Goal: Transaction & Acquisition: Obtain resource

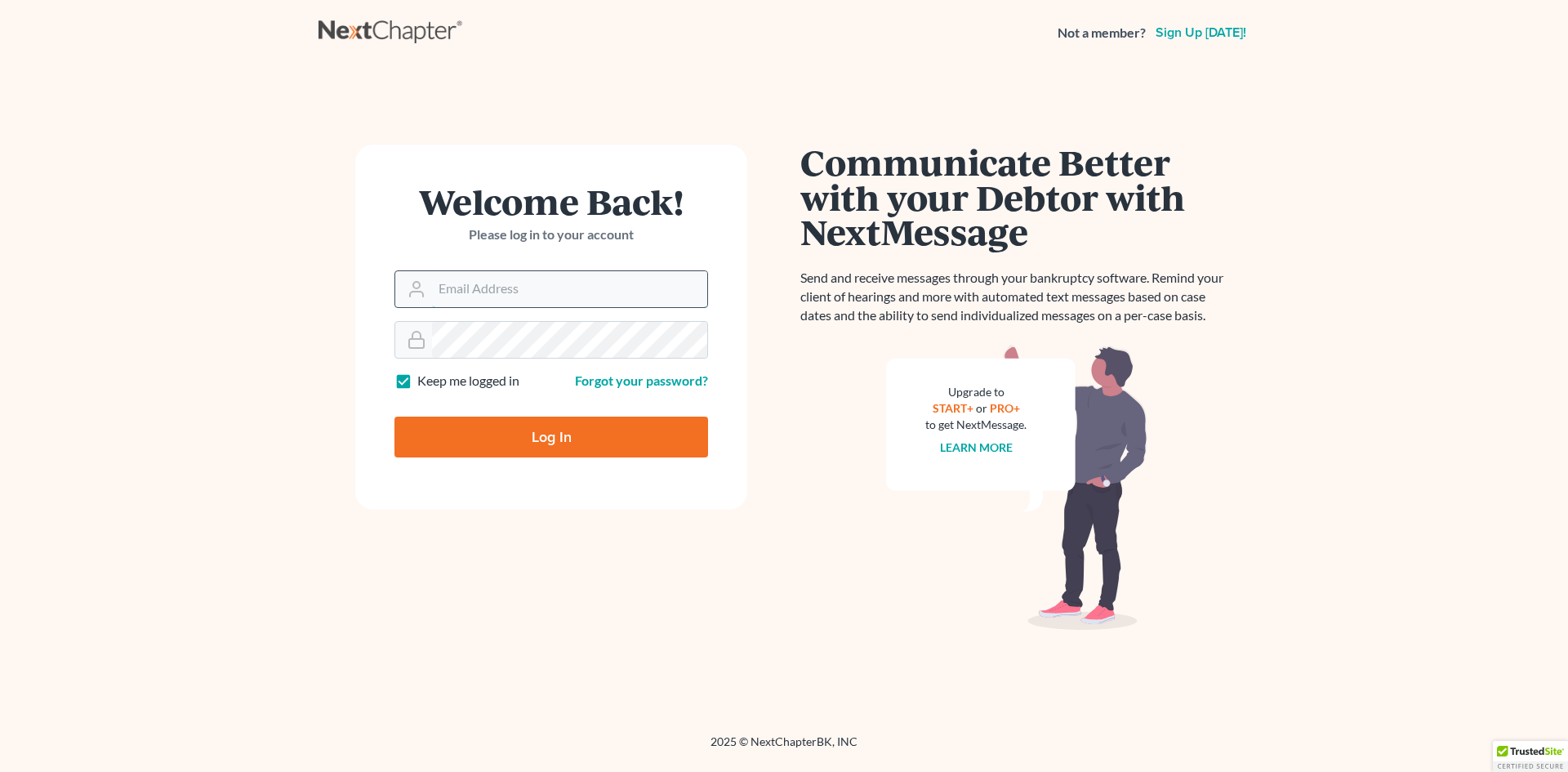
click at [465, 291] on input "Email Address" at bounding box center [569, 289] width 275 height 36
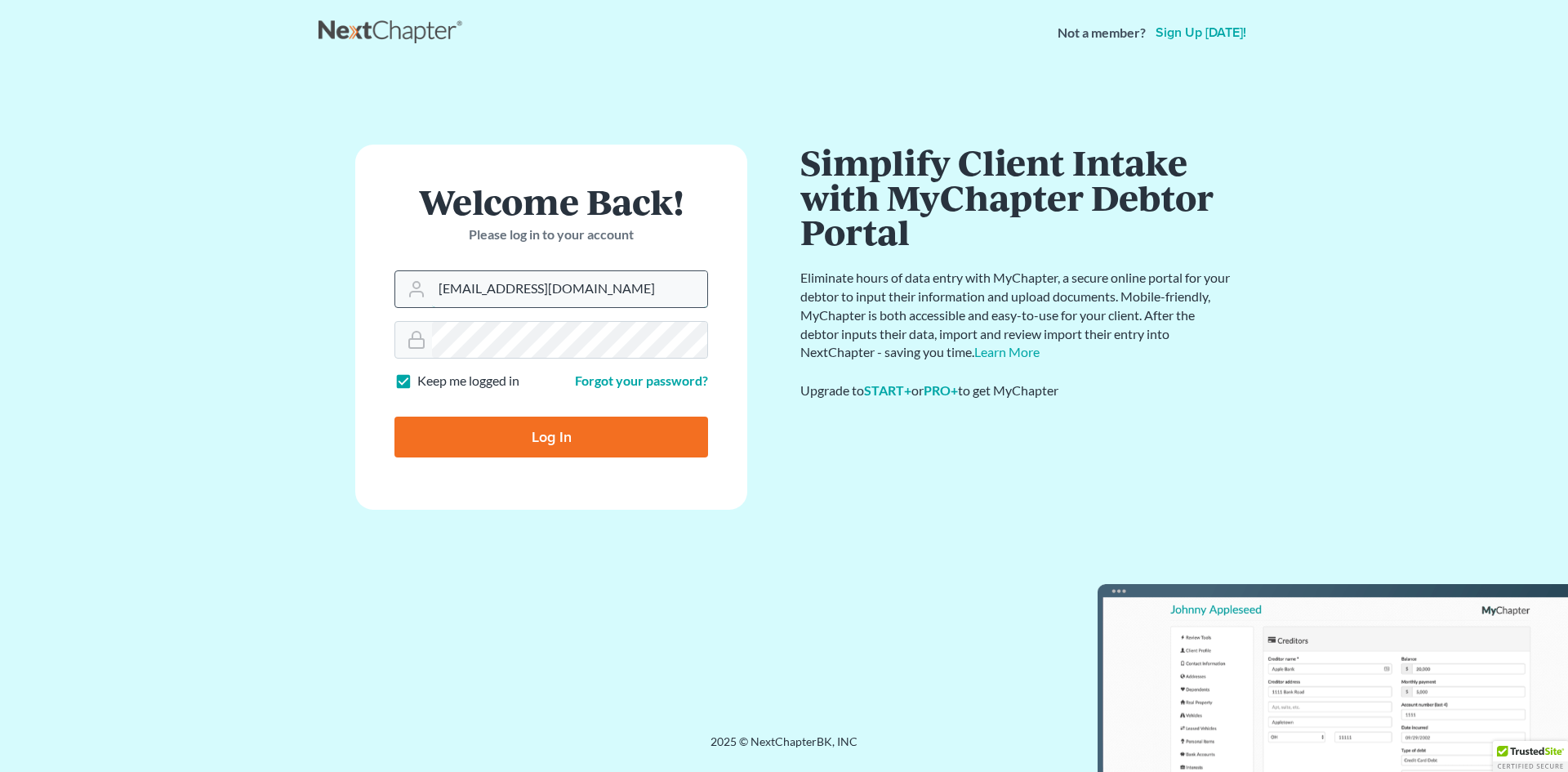
type input "[EMAIL_ADDRESS][DOMAIN_NAME]"
click at [394, 416] on input "Log In" at bounding box center [551, 437] width 313 height 41
type input "Thinking..."
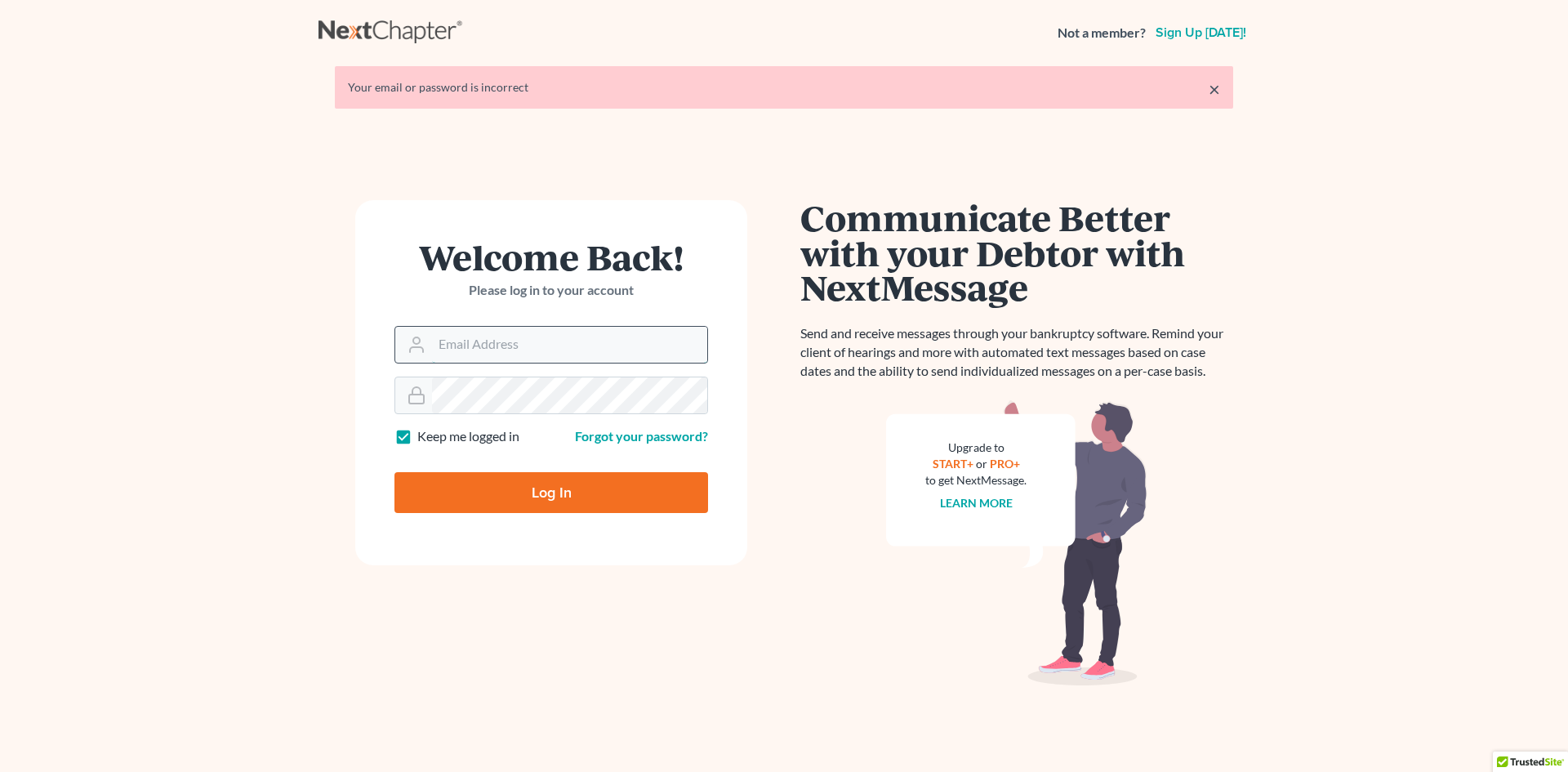
click at [480, 350] on input "Email Address" at bounding box center [569, 344] width 275 height 36
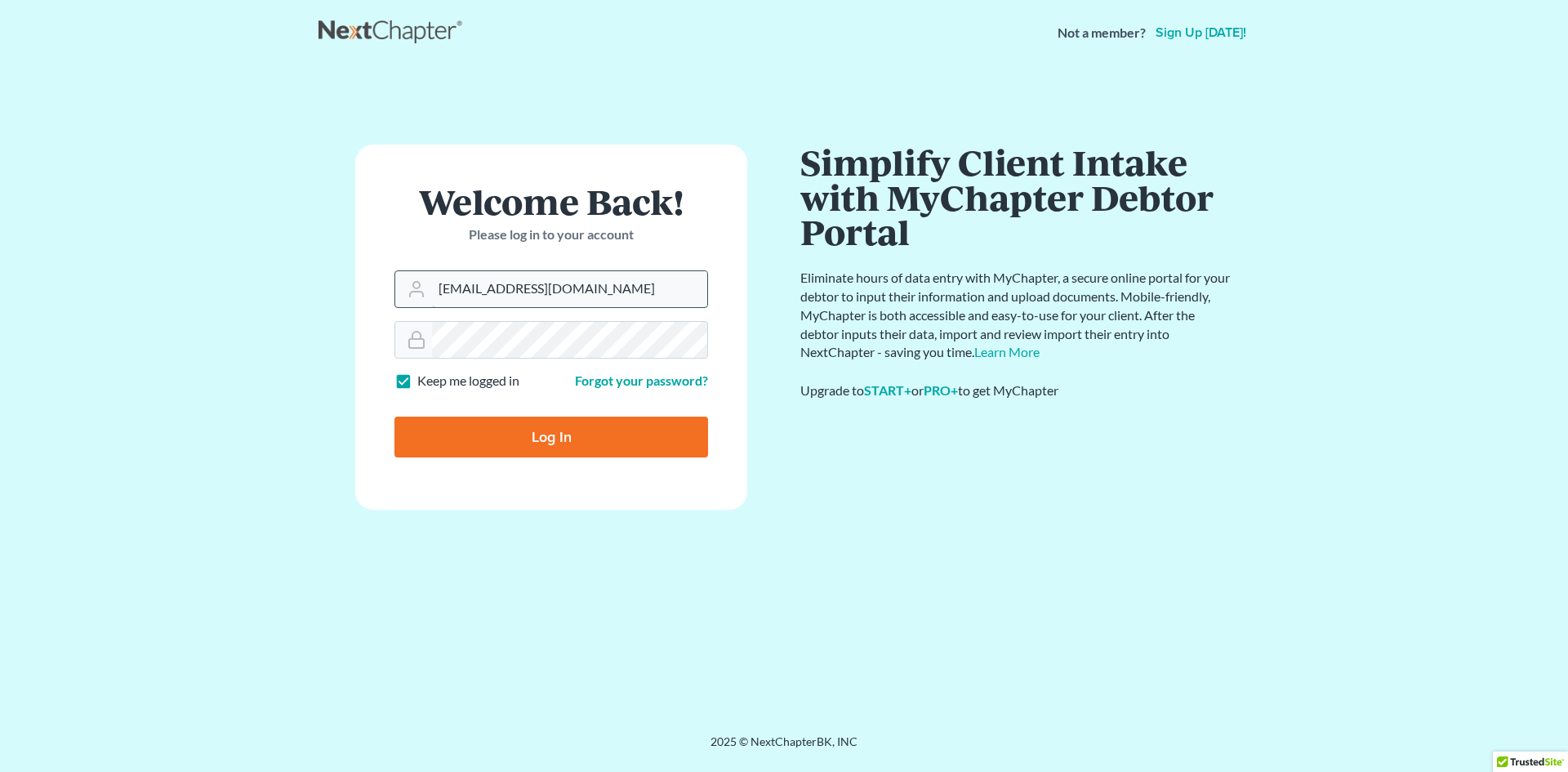
type input "pnocera@lbretta.com"
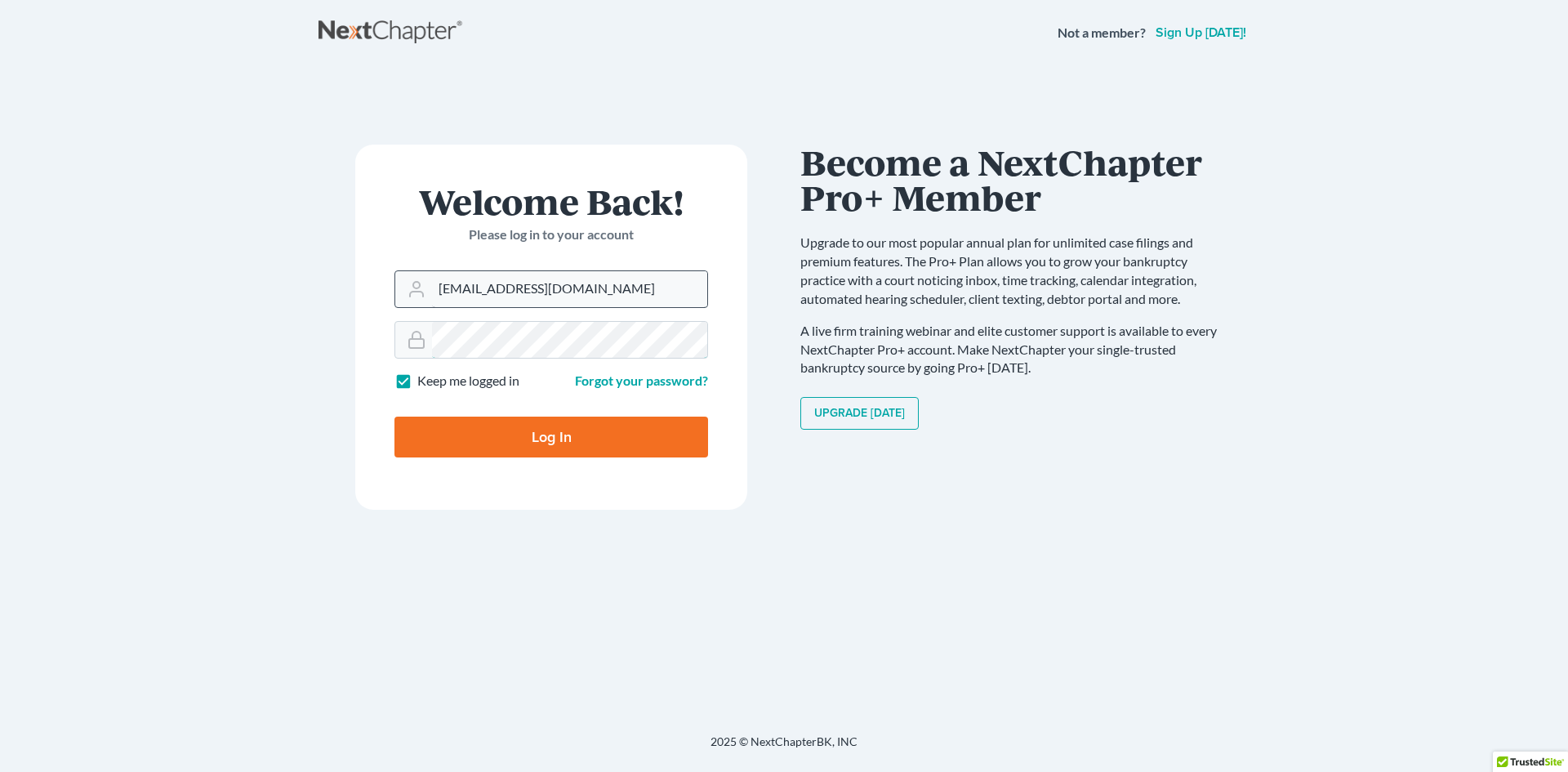
click at [394, 416] on input "Log In" at bounding box center [551, 437] width 313 height 41
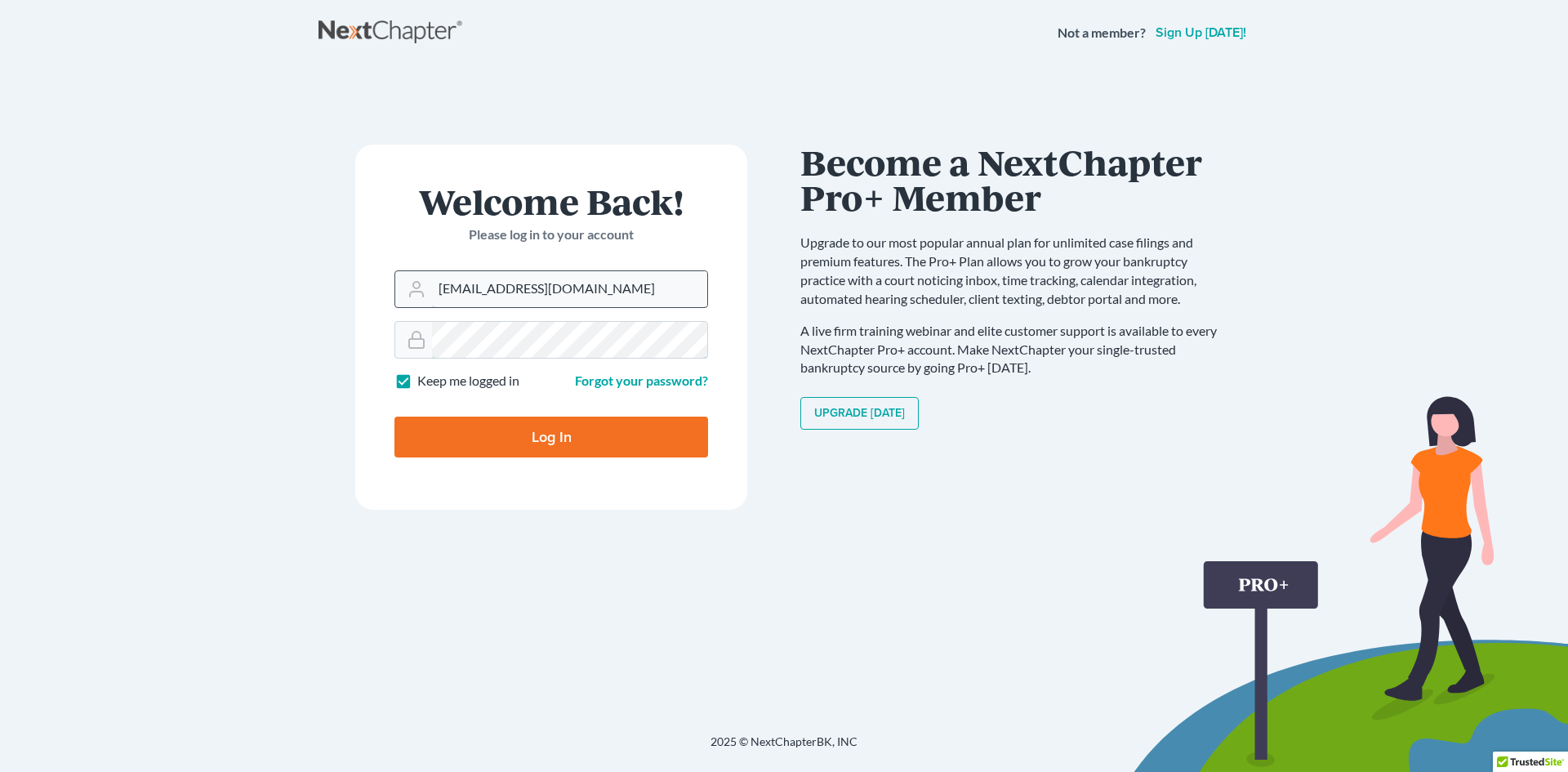
type input "Thinking..."
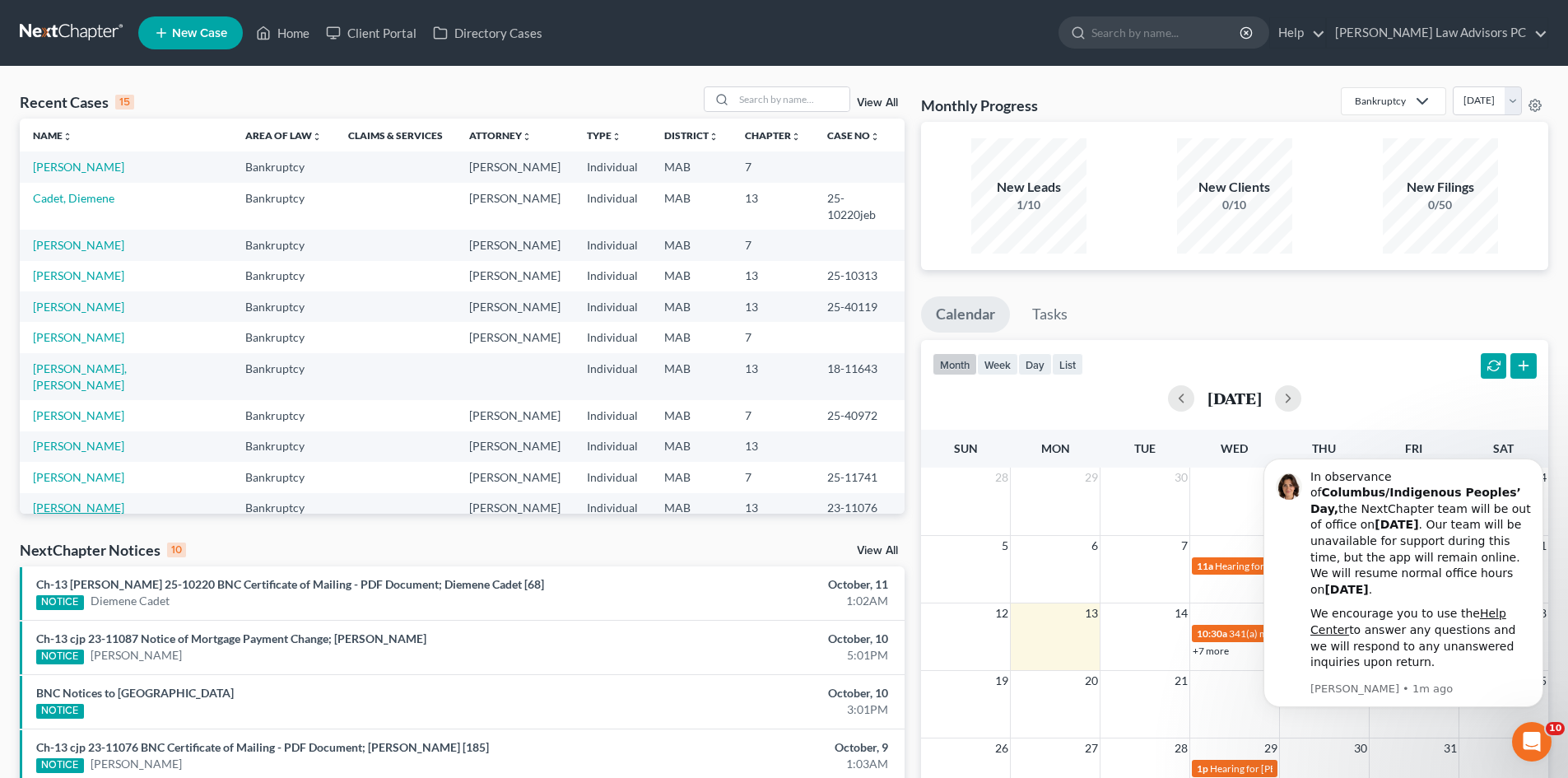
click at [97, 500] on link "[PERSON_NAME]" at bounding box center [78, 507] width 92 height 14
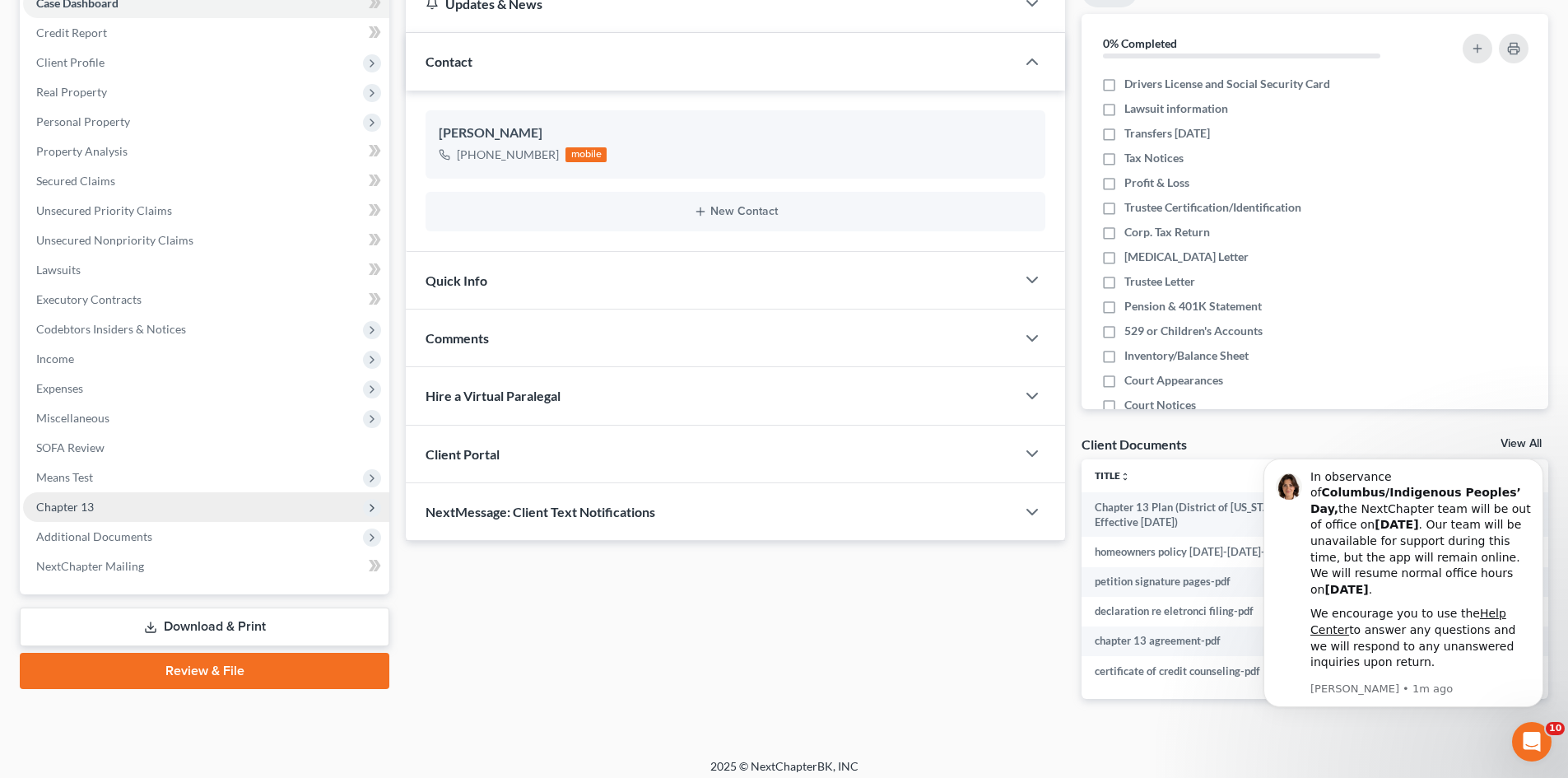
scroll to position [193, 0]
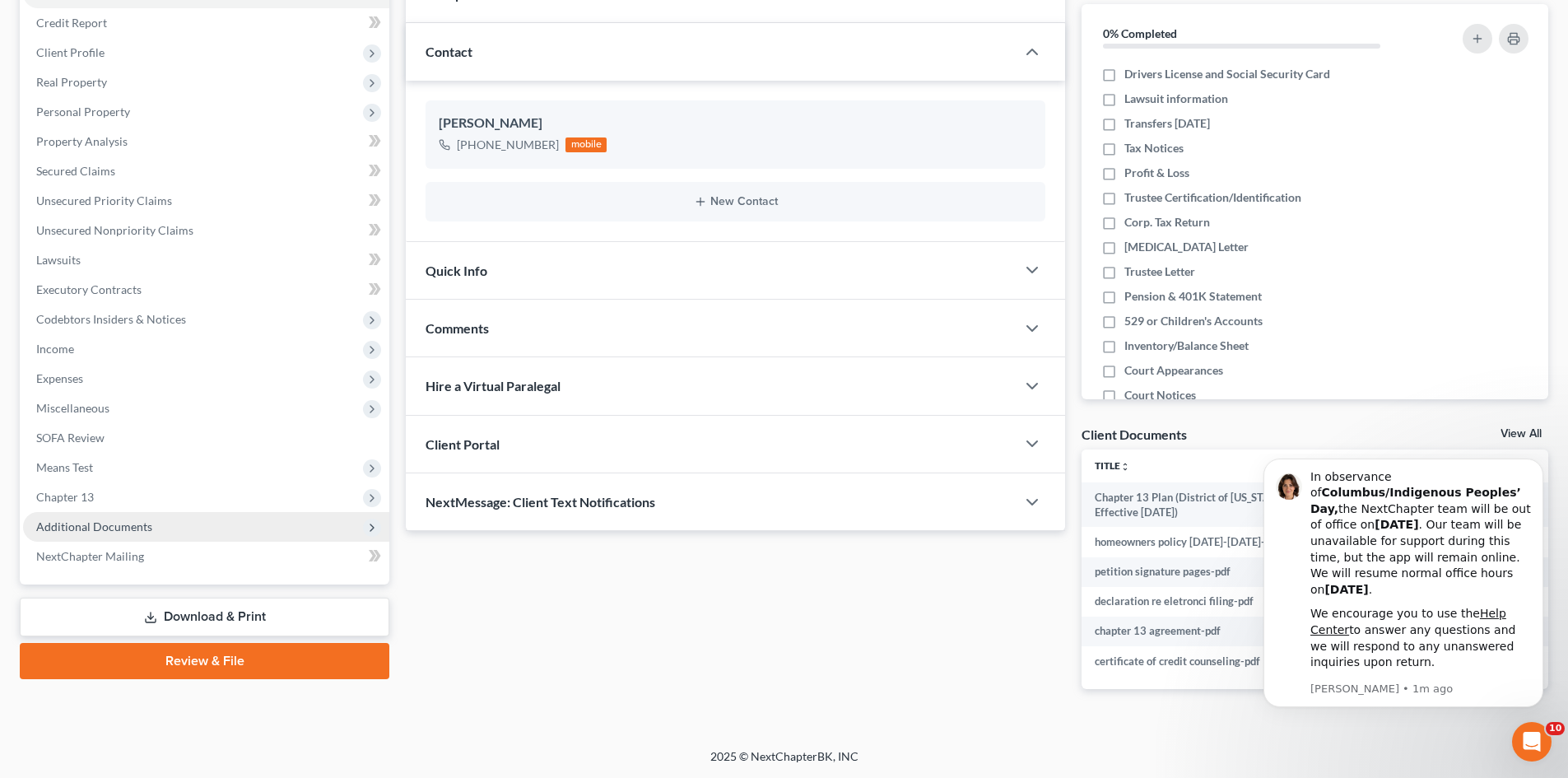
click at [82, 533] on span "Additional Documents" at bounding box center [205, 526] width 366 height 29
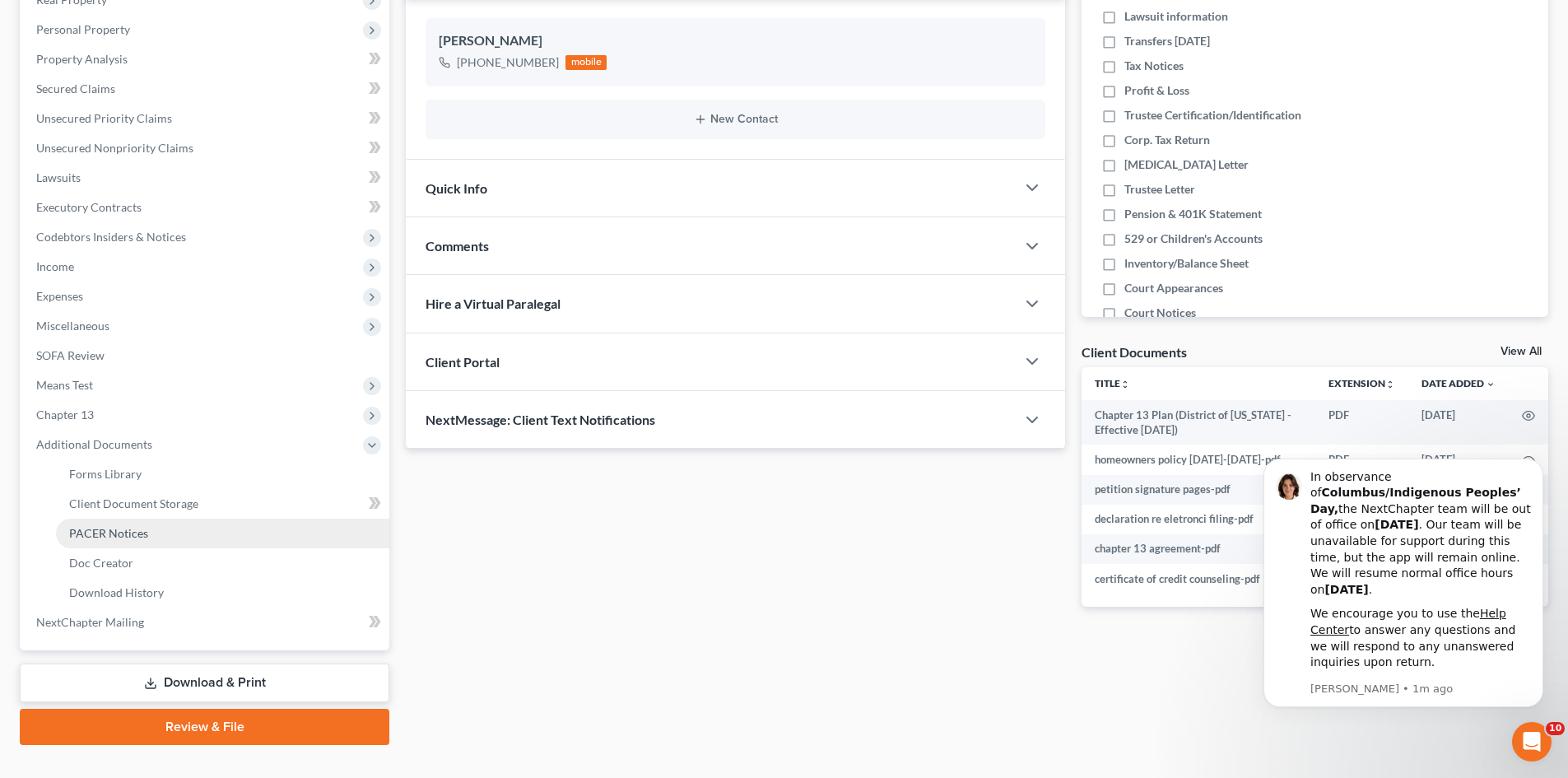
click at [108, 533] on span "PACER Notices" at bounding box center [109, 532] width 79 height 14
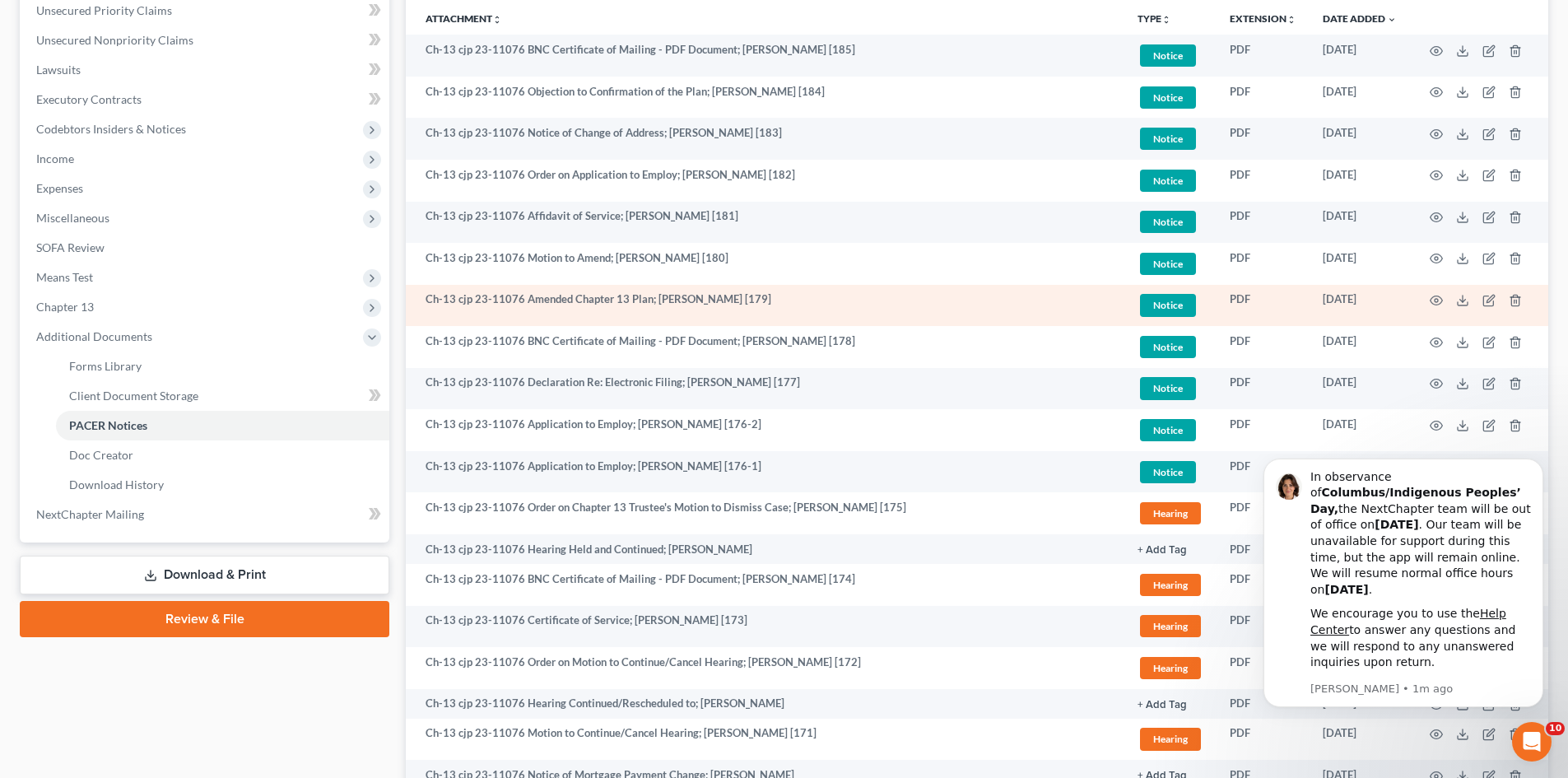
scroll to position [411, 0]
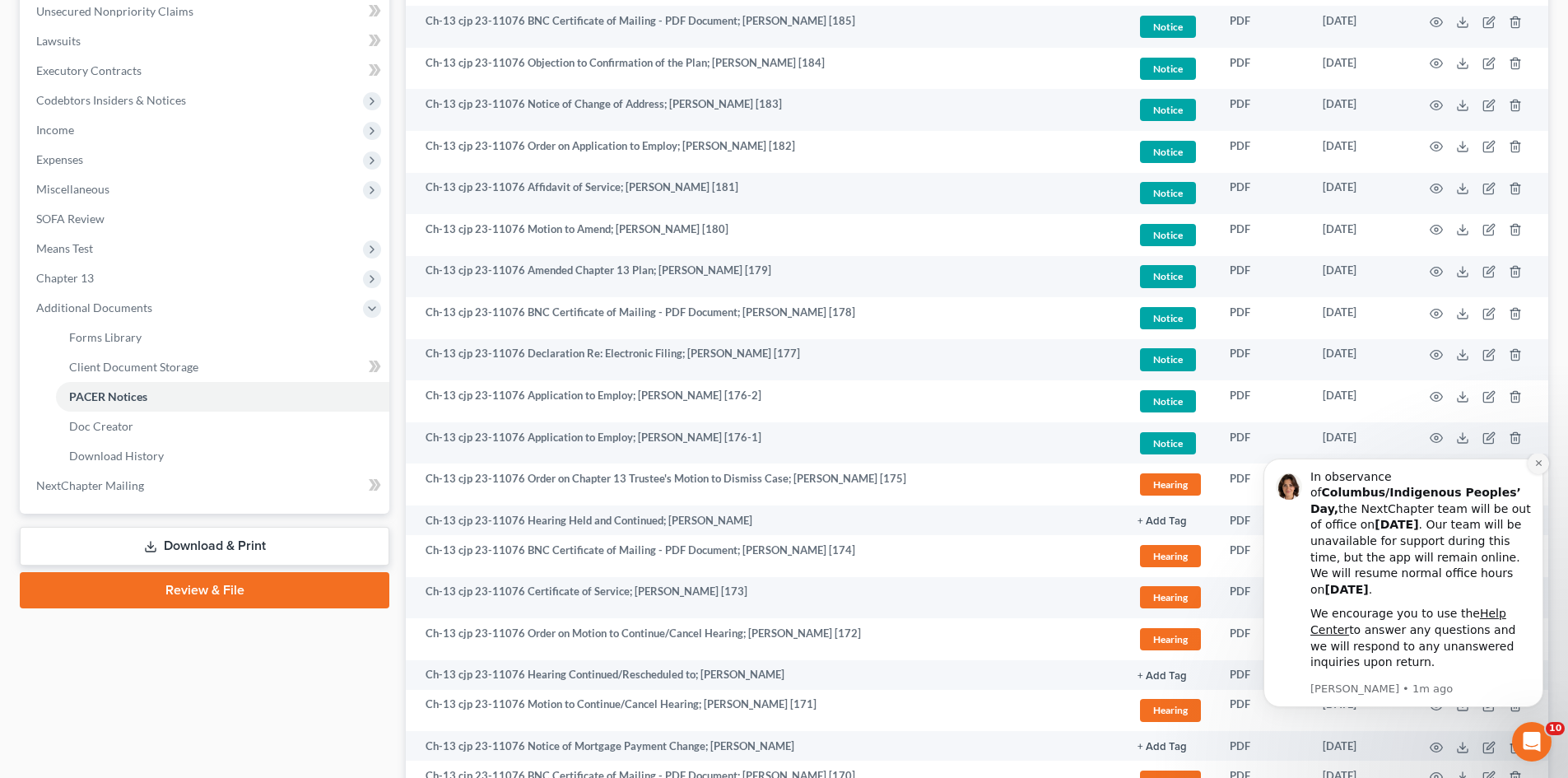
click at [1534, 467] on icon "Dismiss notification" at bounding box center [1539, 463] width 9 height 9
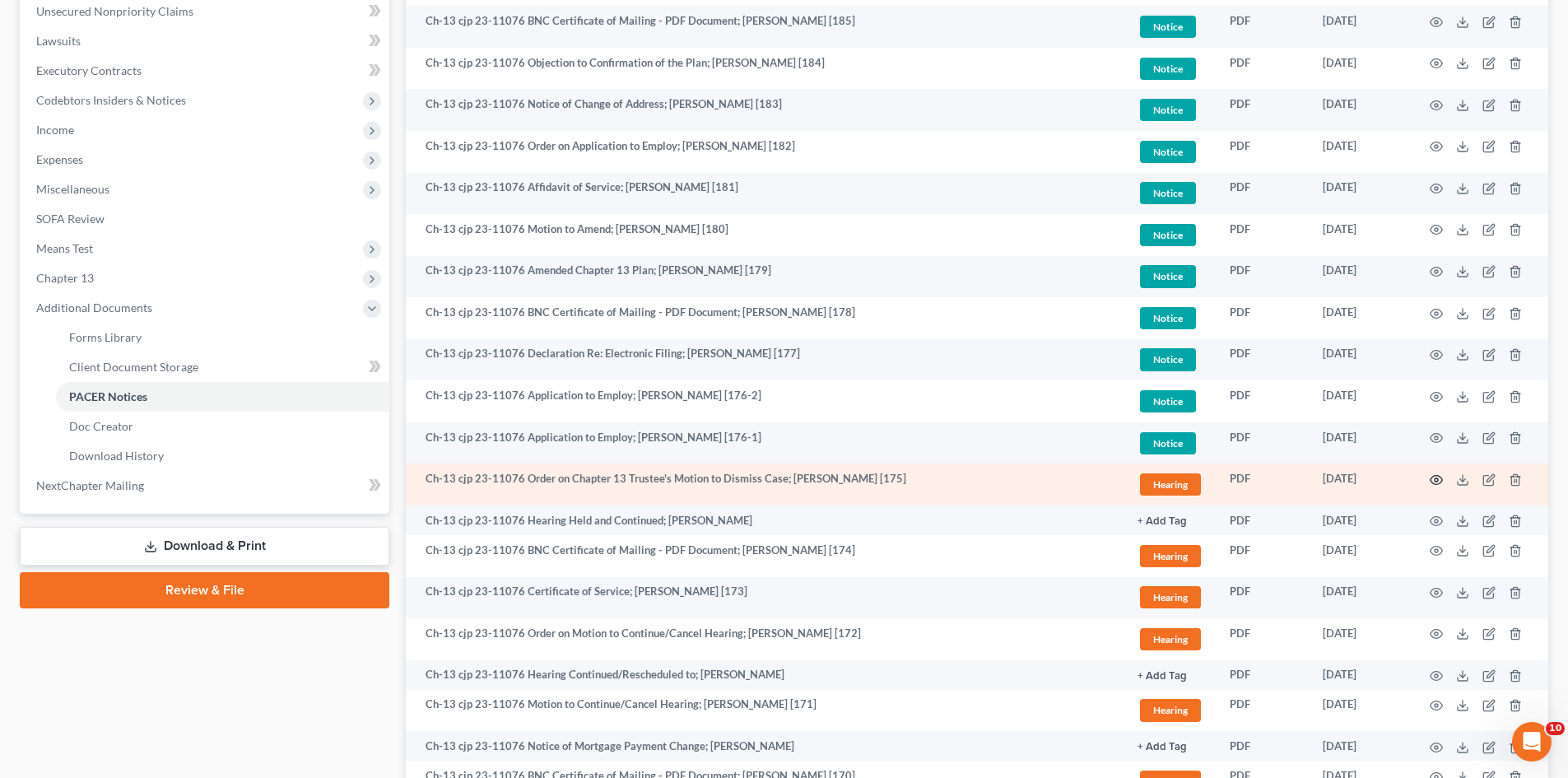
click at [1438, 480] on icon "button" at bounding box center [1437, 479] width 13 height 13
click at [1457, 480] on icon at bounding box center [1463, 479] width 13 height 13
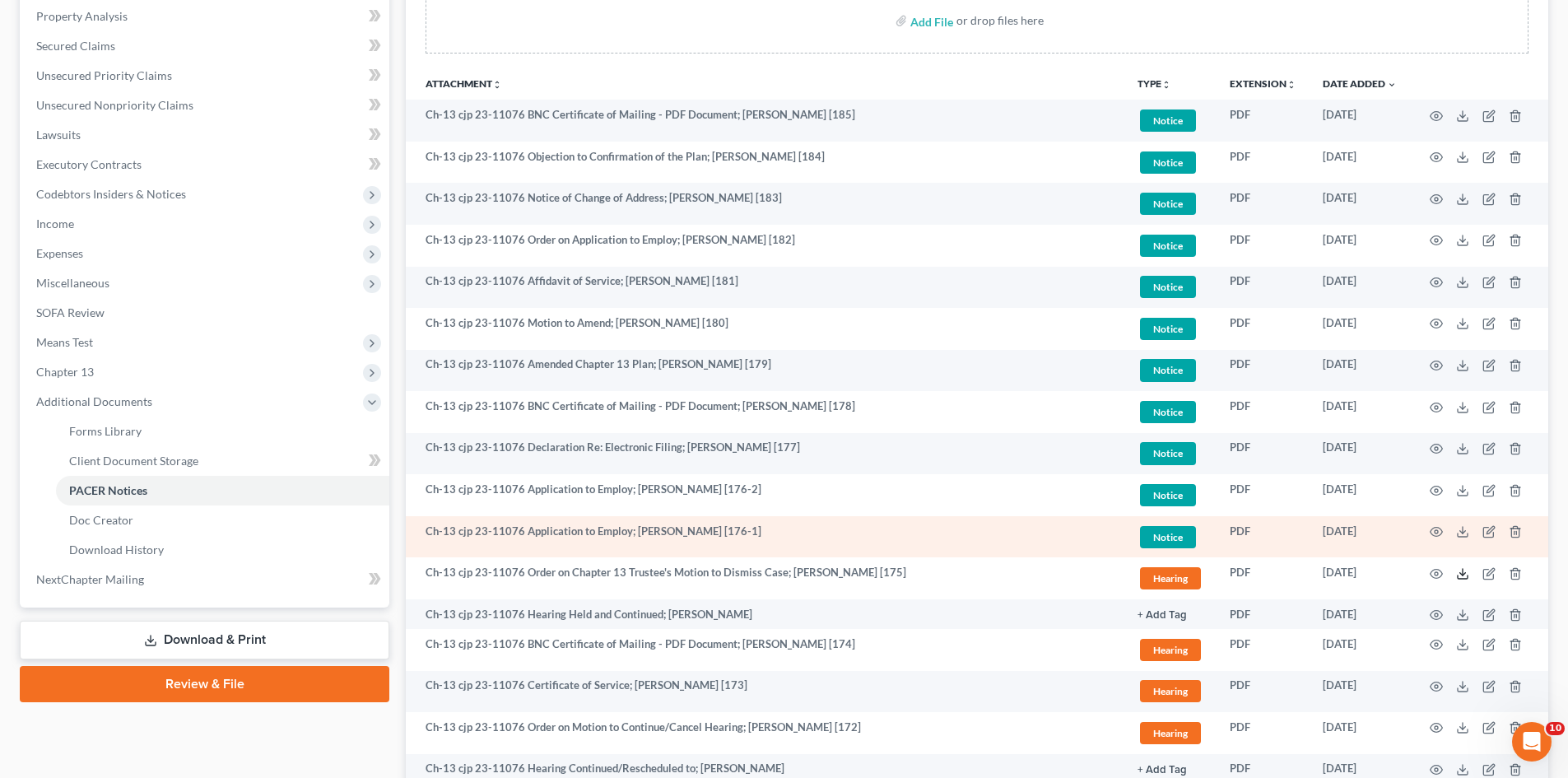
scroll to position [0, 0]
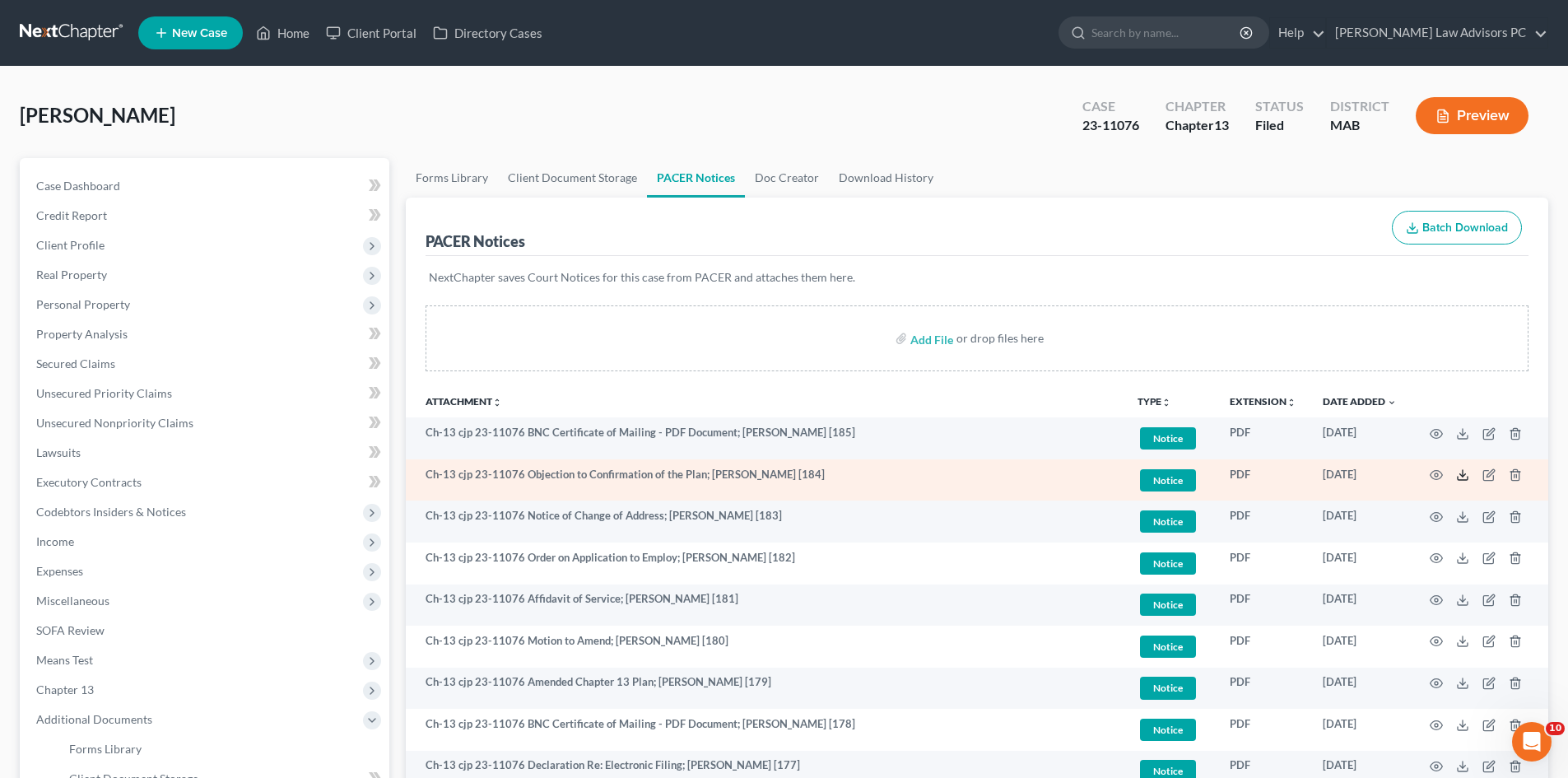
click at [1460, 479] on icon at bounding box center [1463, 475] width 13 height 13
